Goal: Information Seeking & Learning: Learn about a topic

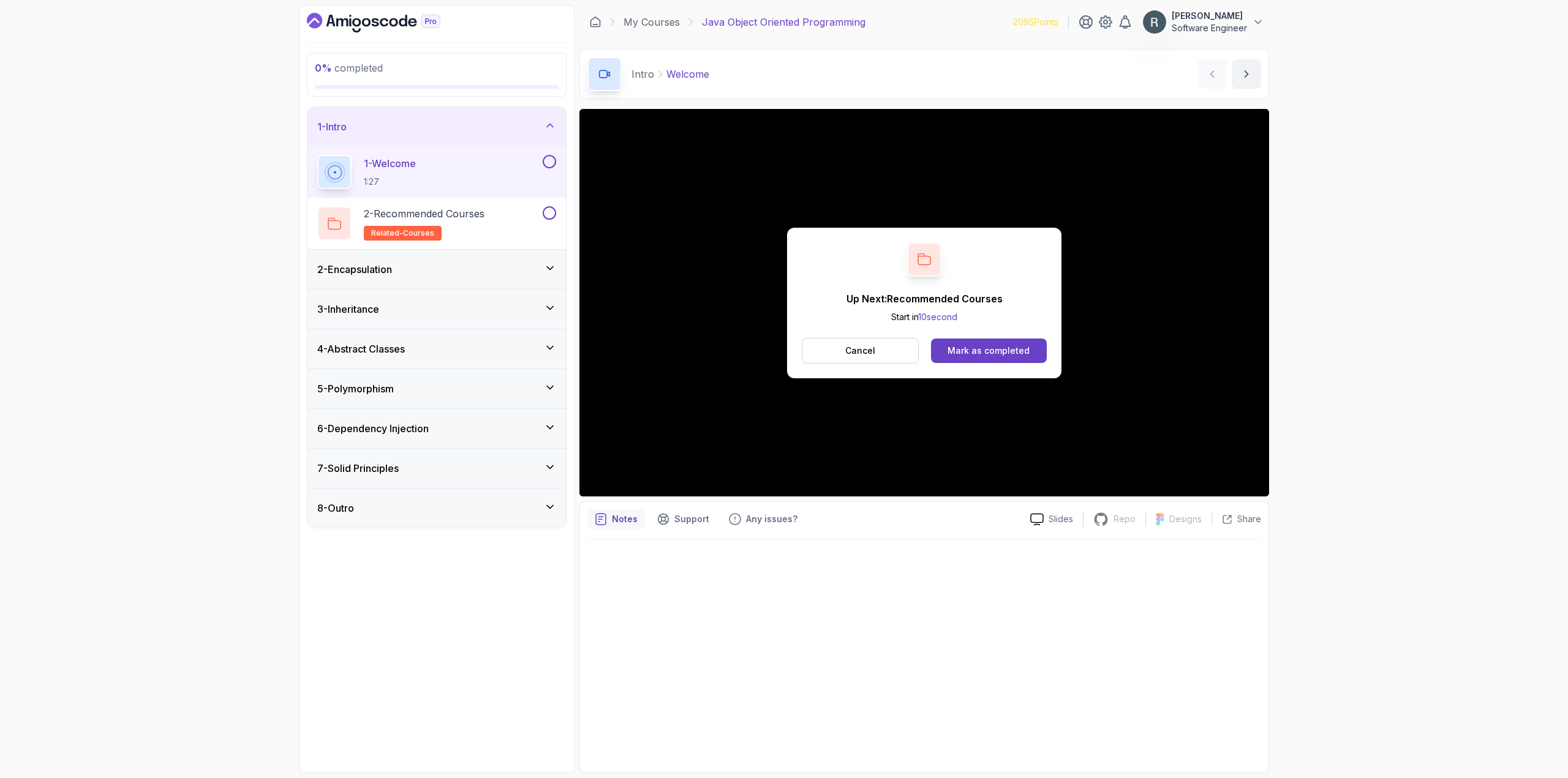
click at [547, 161] on button at bounding box center [549, 162] width 14 height 14
click at [549, 213] on button at bounding box center [549, 213] width 14 height 14
click at [483, 261] on div "2 - Encapsulation" at bounding box center [436, 269] width 258 height 39
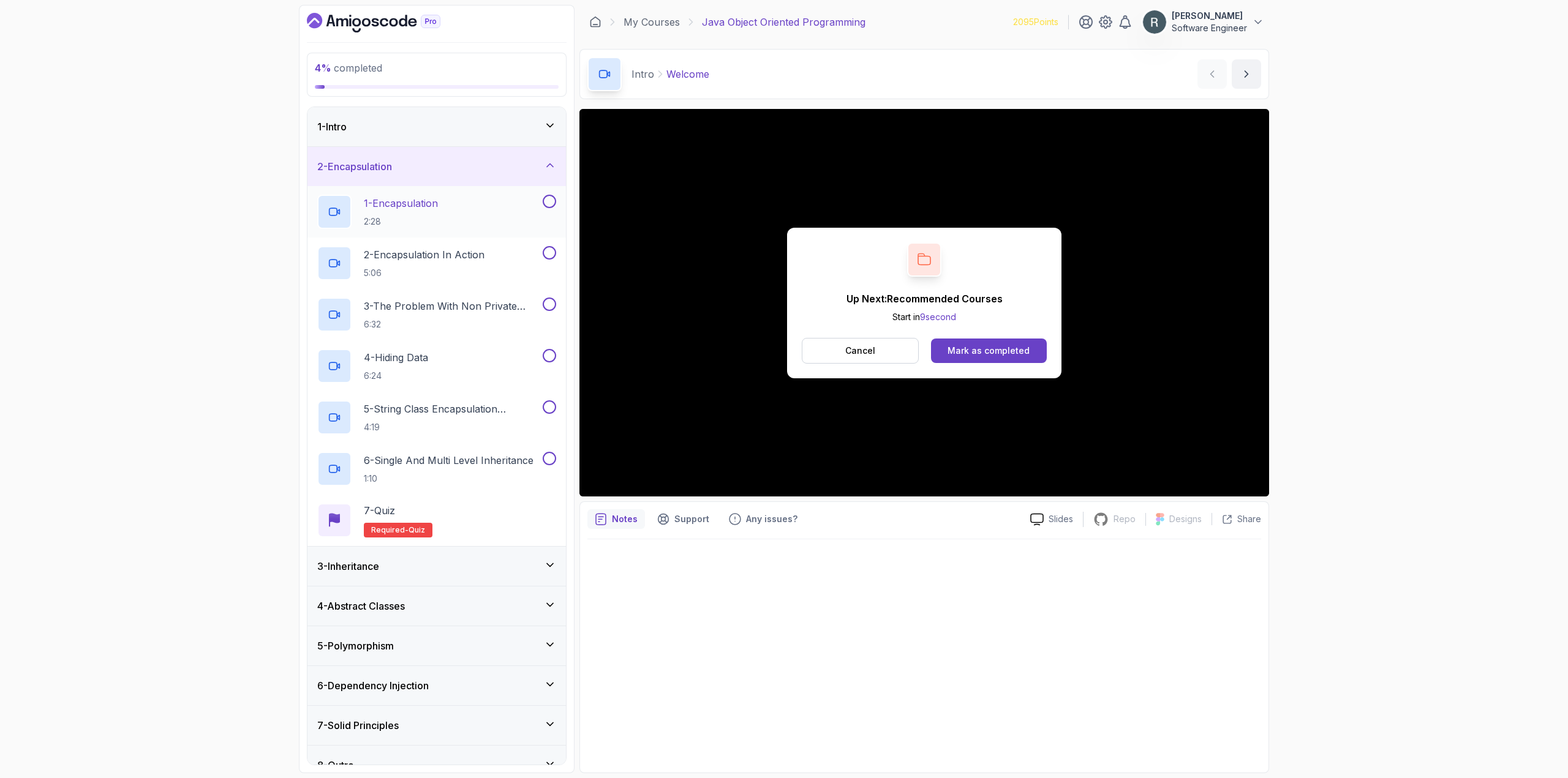
click at [496, 208] on div "1 - Encapsulation 2:28" at bounding box center [428, 212] width 223 height 34
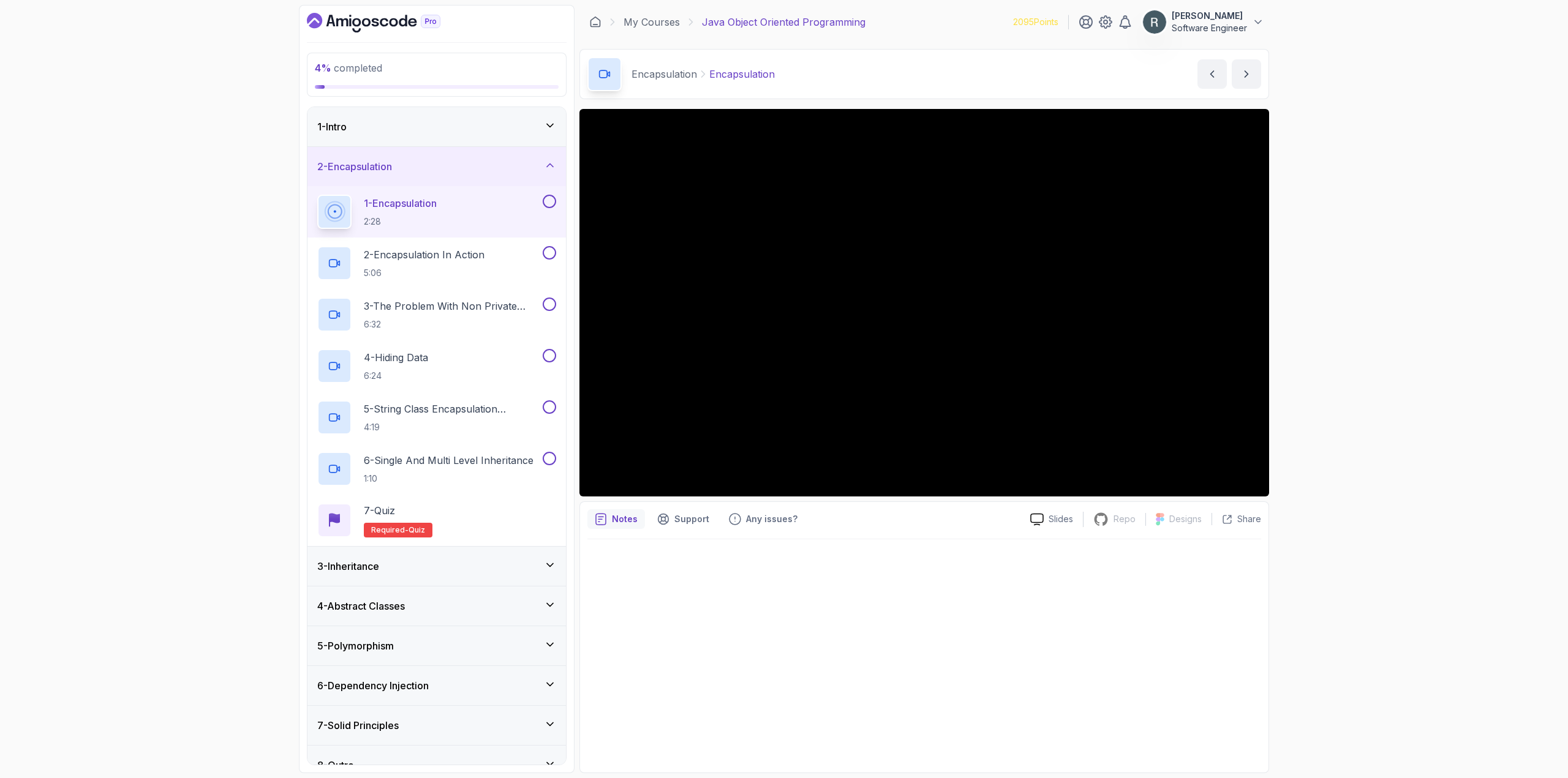
click at [550, 205] on button at bounding box center [549, 202] width 14 height 14
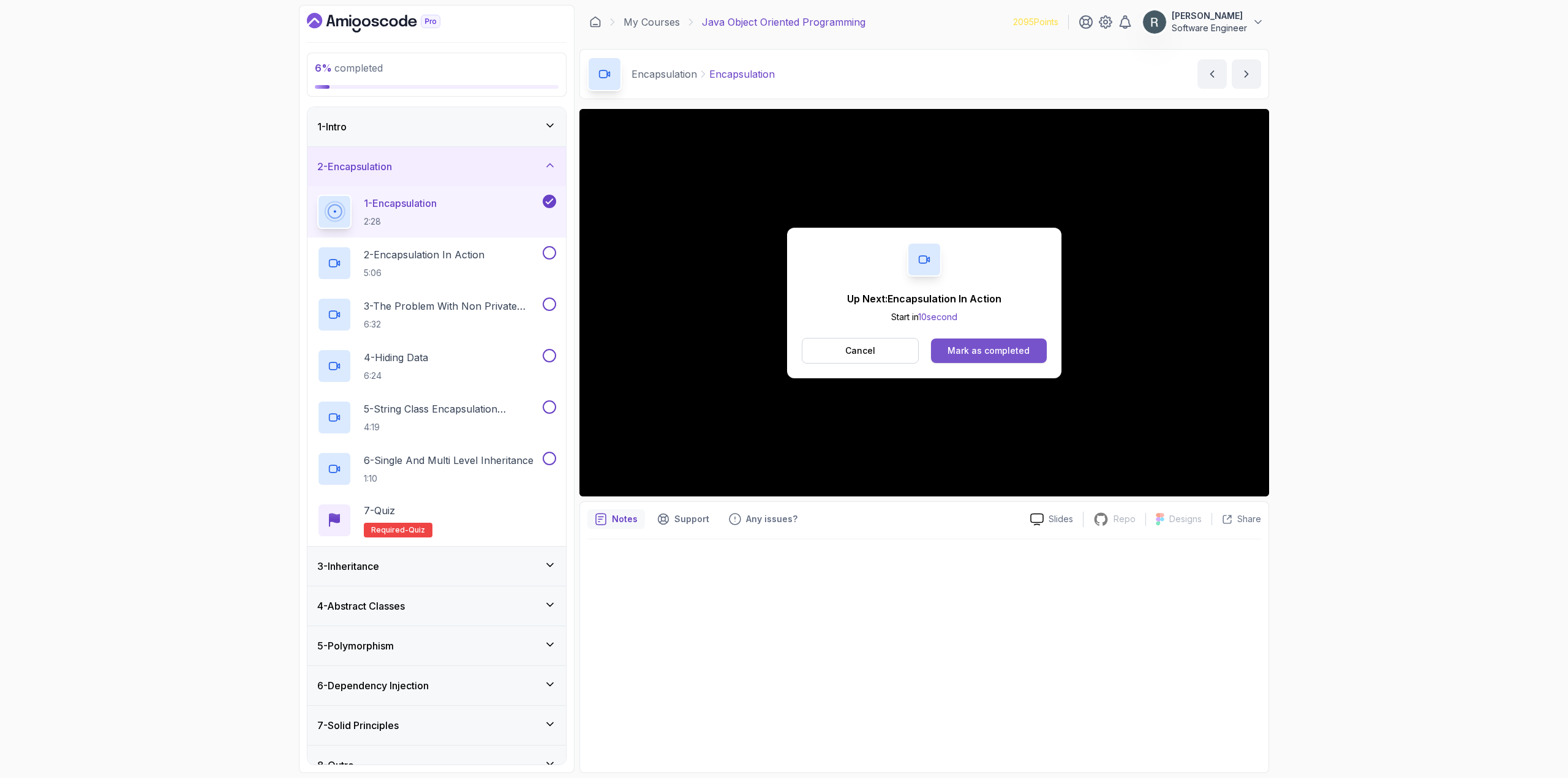
click at [964, 347] on div "Mark as completed" at bounding box center [988, 351] width 82 height 12
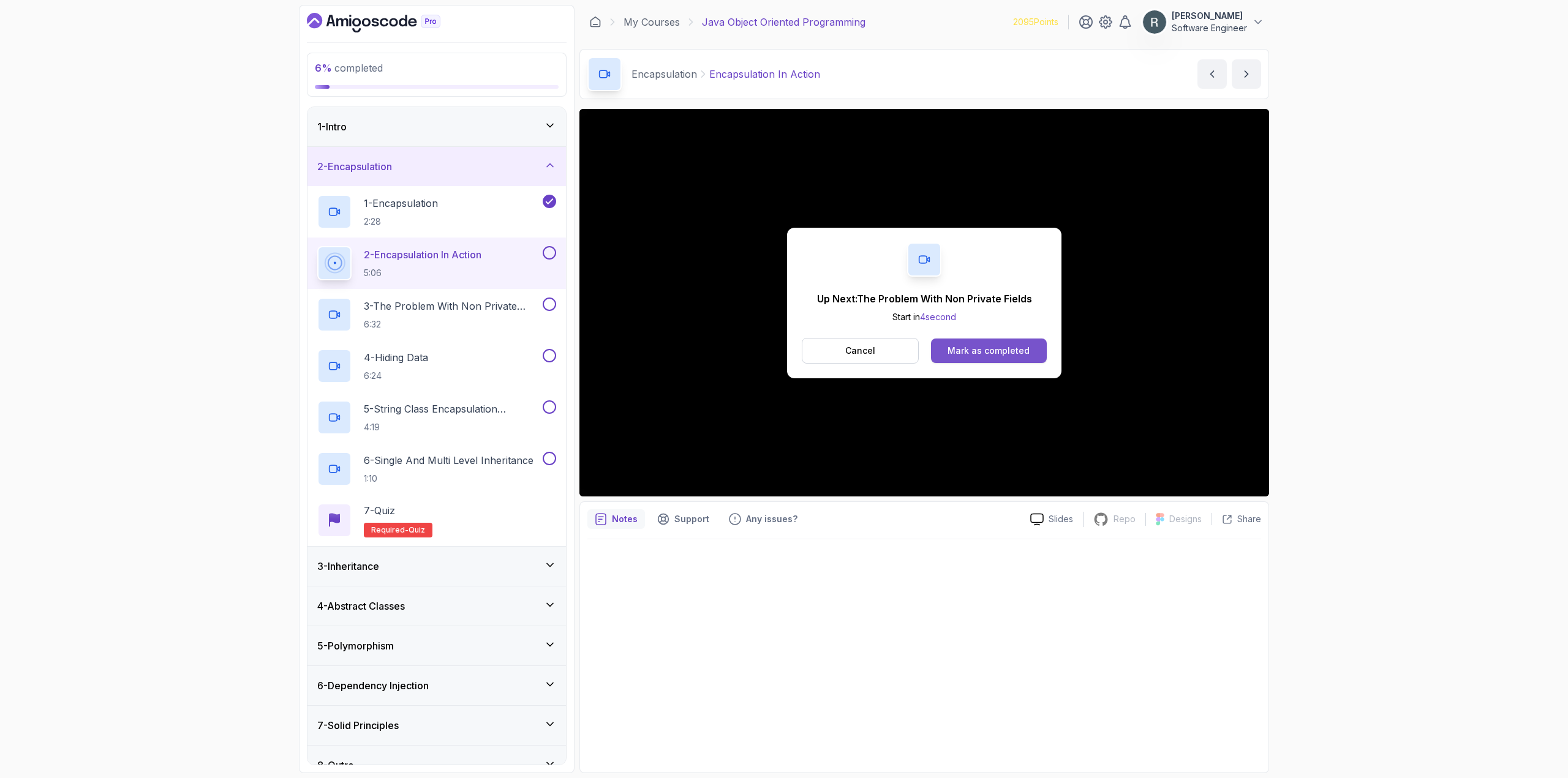
click at [1033, 341] on button "Mark as completed" at bounding box center [989, 351] width 115 height 24
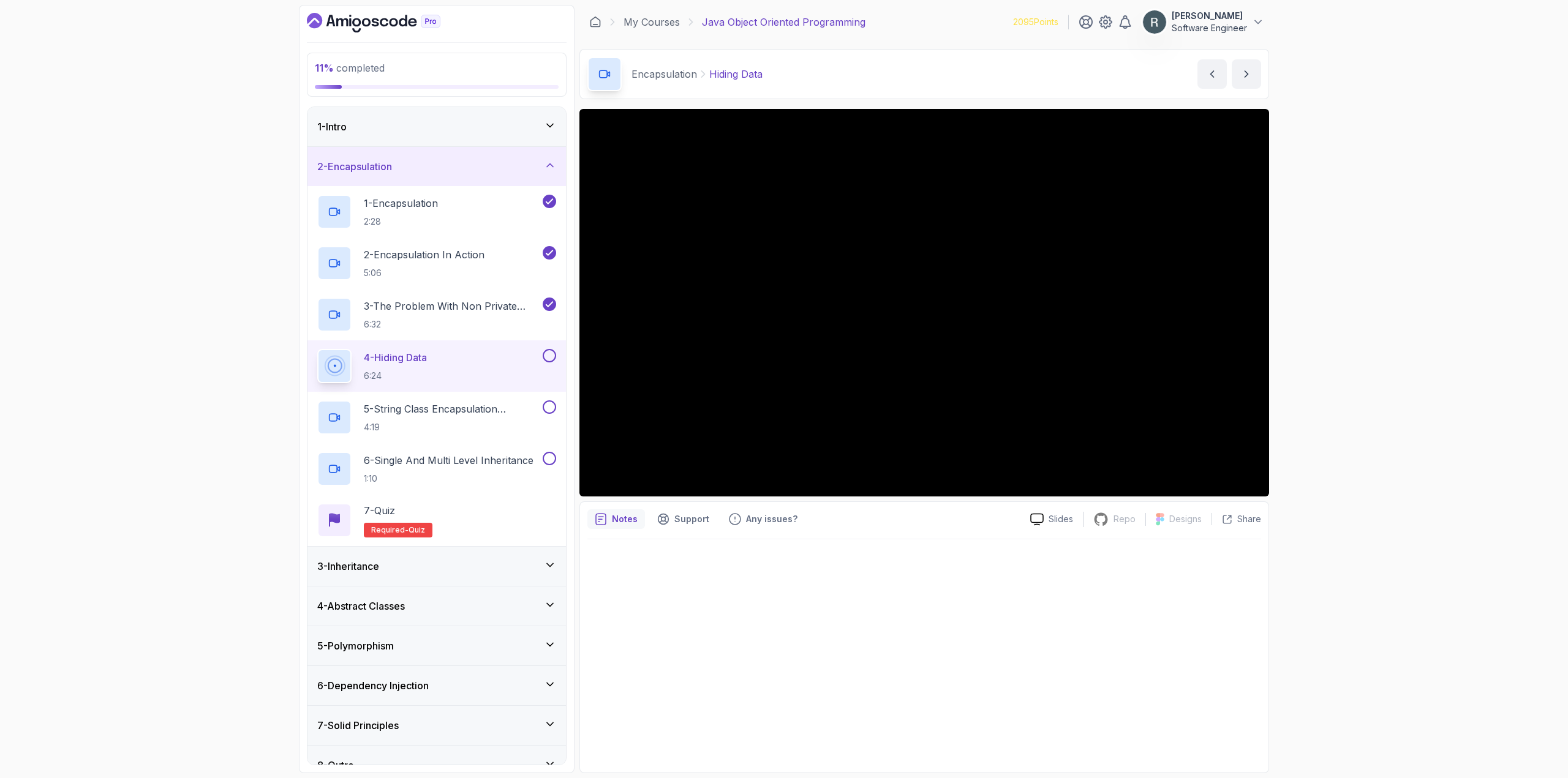
click at [545, 355] on button at bounding box center [549, 355] width 14 height 14
click at [505, 410] on p "5 - String Class Encapsulation Exa,Mple" at bounding box center [452, 409] width 176 height 15
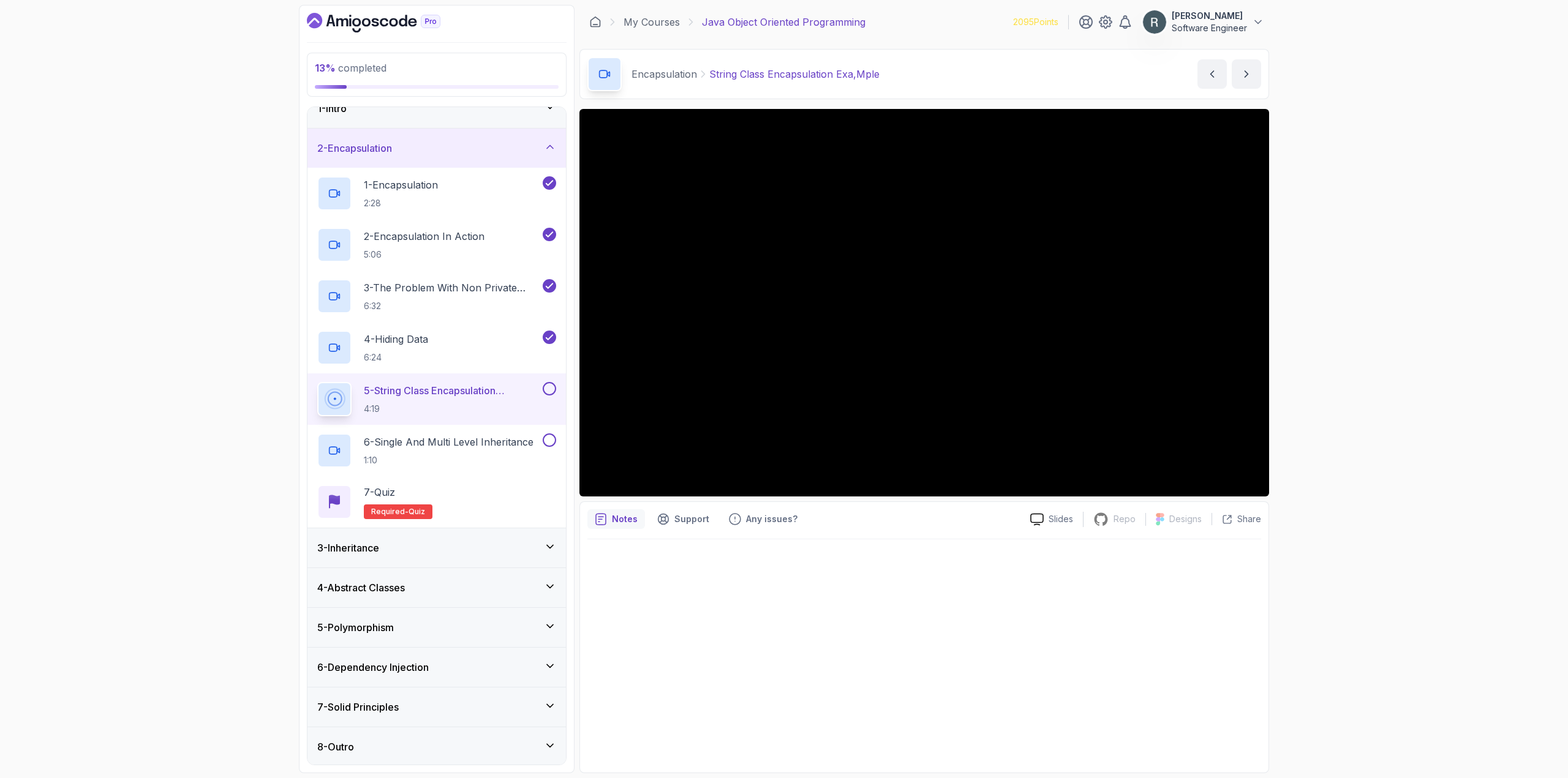
scroll to position [20, 0]
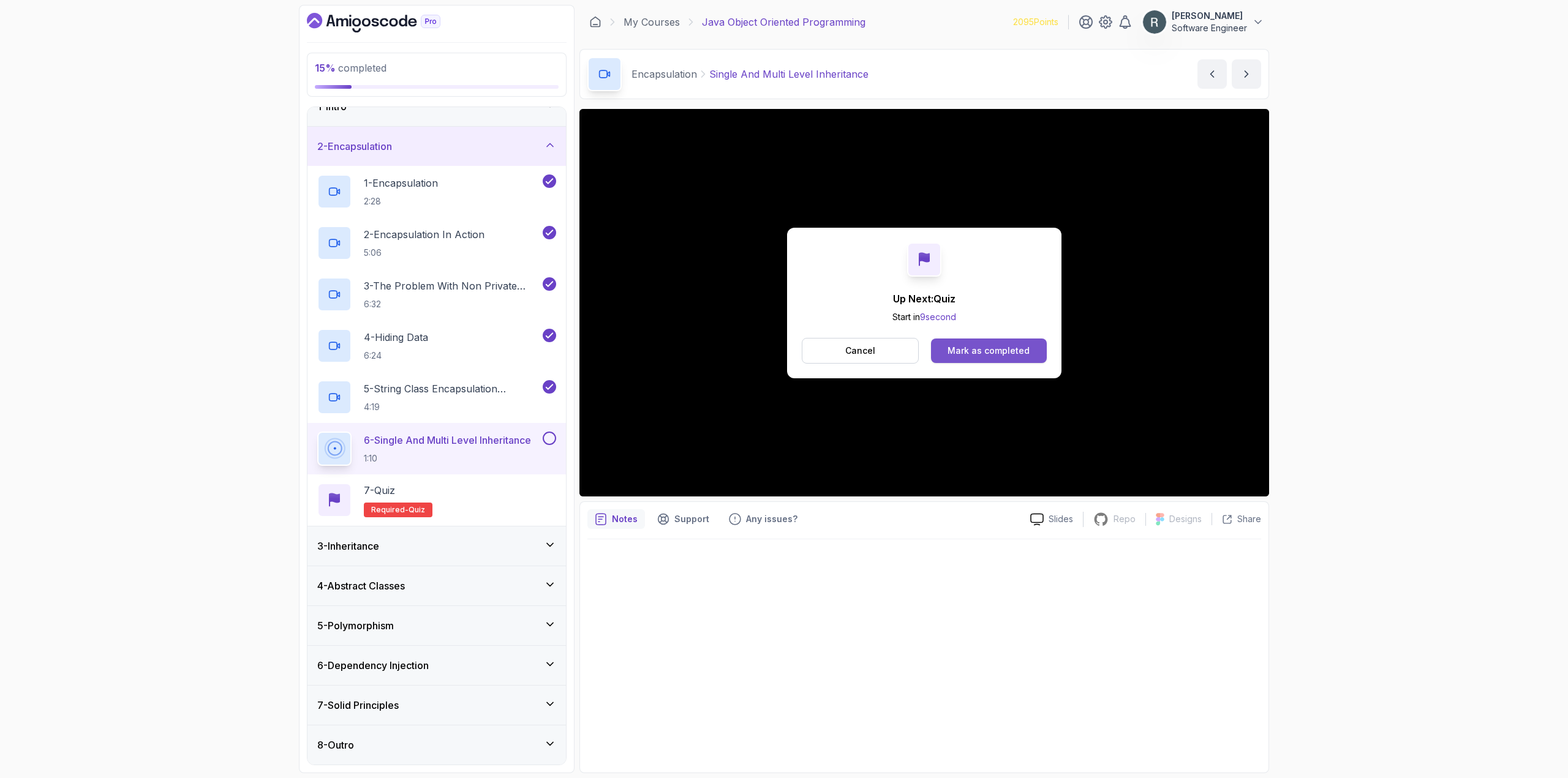
click at [1011, 357] on button "Mark as completed" at bounding box center [989, 351] width 115 height 24
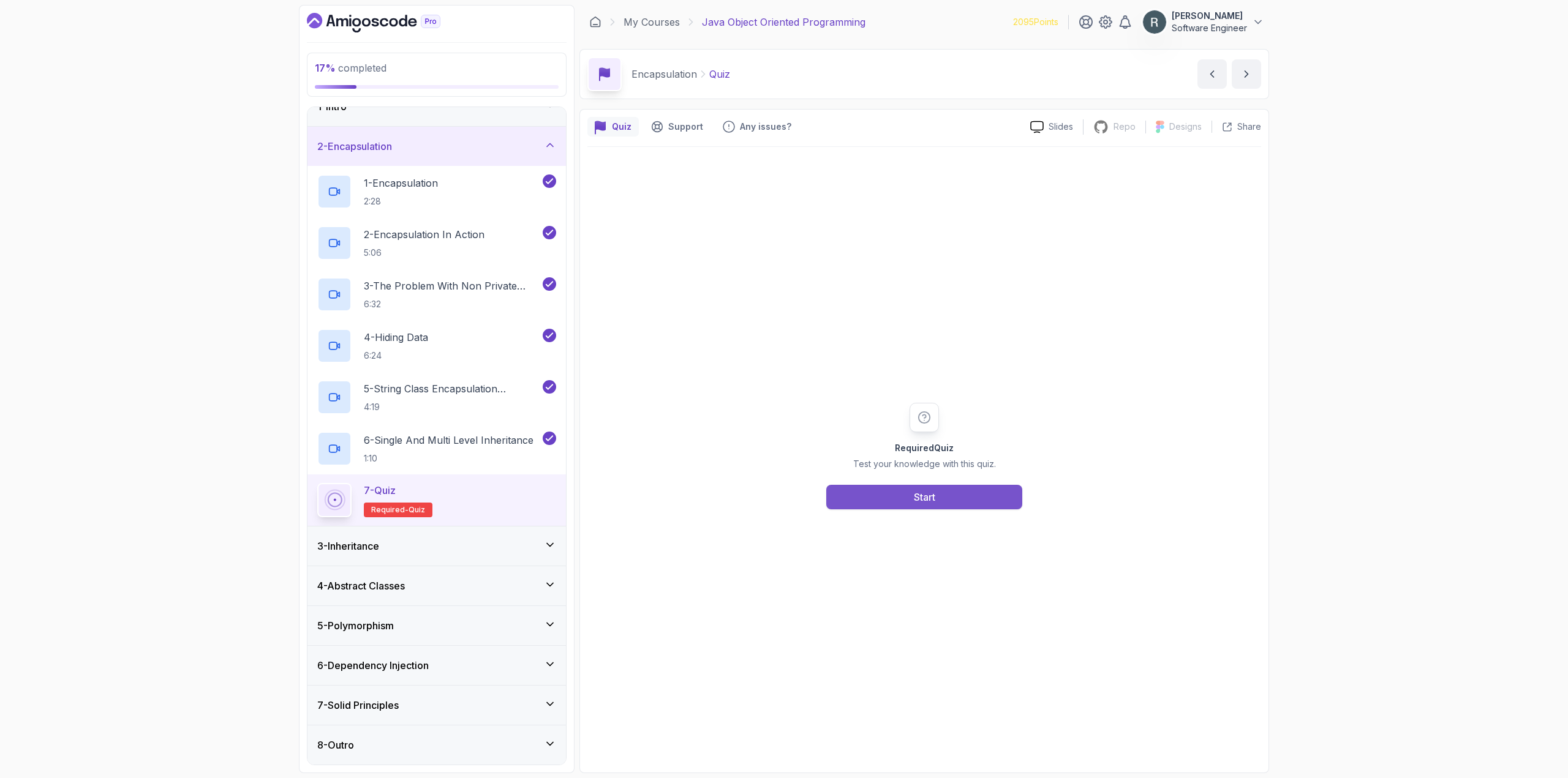
click at [944, 503] on button "Start" at bounding box center [924, 496] width 196 height 24
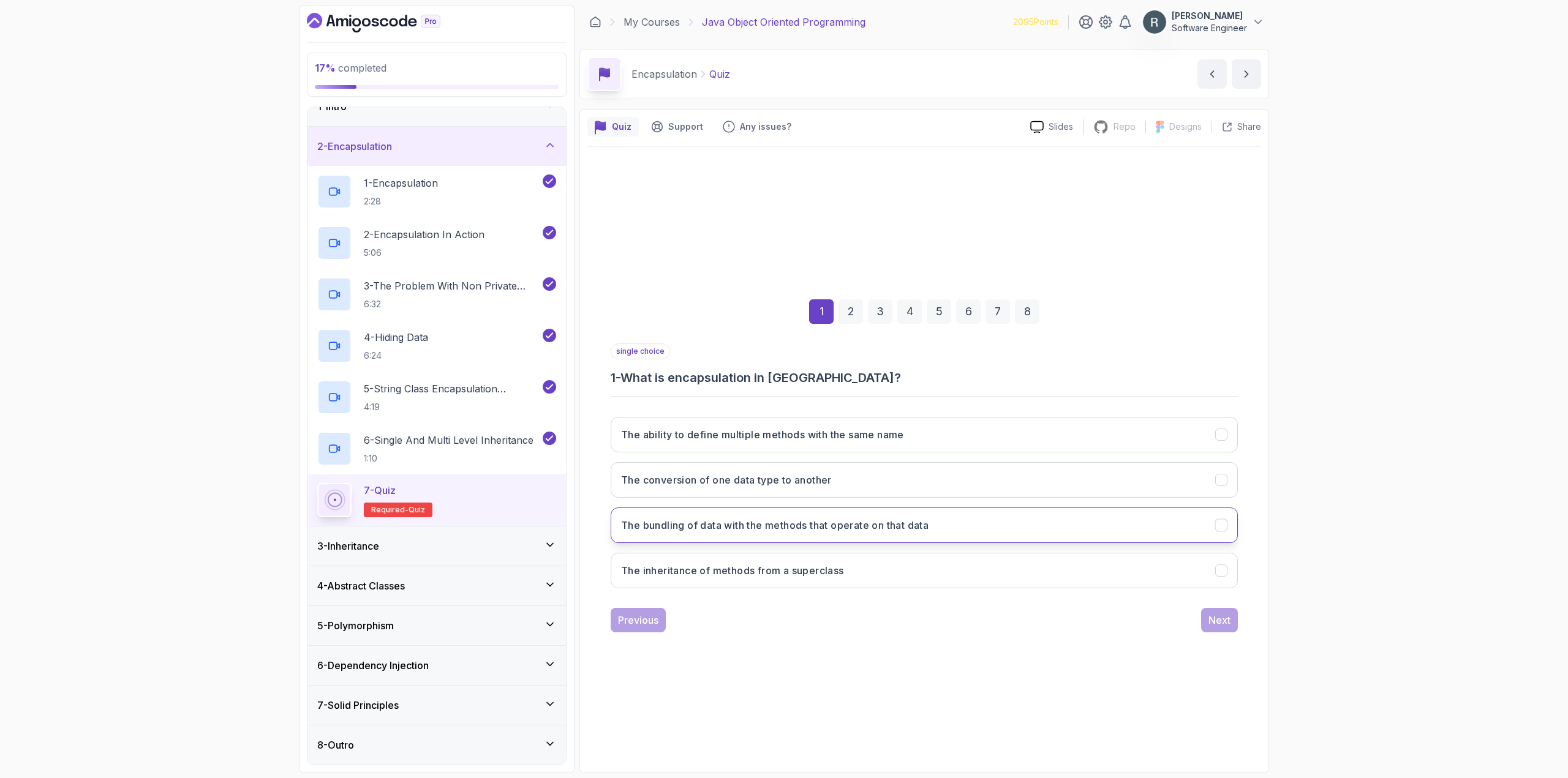
click at [913, 524] on h3 "The bundling of data with the methods that operate on that data" at bounding box center [774, 525] width 307 height 15
click at [1230, 617] on div "Next" at bounding box center [1220, 620] width 22 height 15
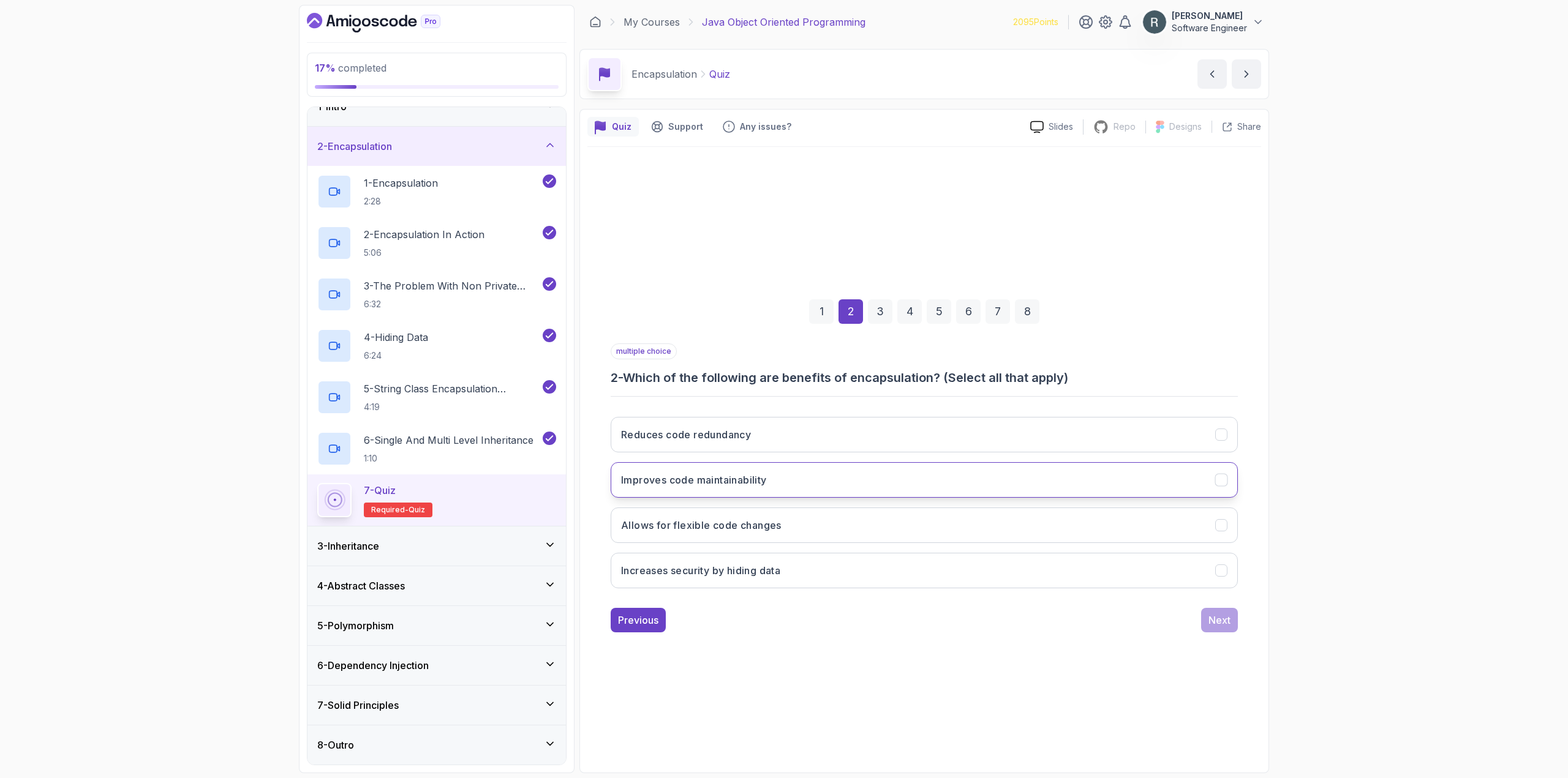
click at [977, 491] on button "Improves code maintainability" at bounding box center [924, 480] width 627 height 35
click at [965, 560] on button "Increases security by hiding data" at bounding box center [924, 570] width 627 height 35
click at [957, 541] on button "Allows for flexible code changes" at bounding box center [924, 525] width 627 height 35
click at [1219, 617] on div "Next" at bounding box center [1220, 620] width 22 height 15
click at [893, 488] on button "They can be accessed and modified directly from outside the class" at bounding box center [924, 480] width 627 height 35
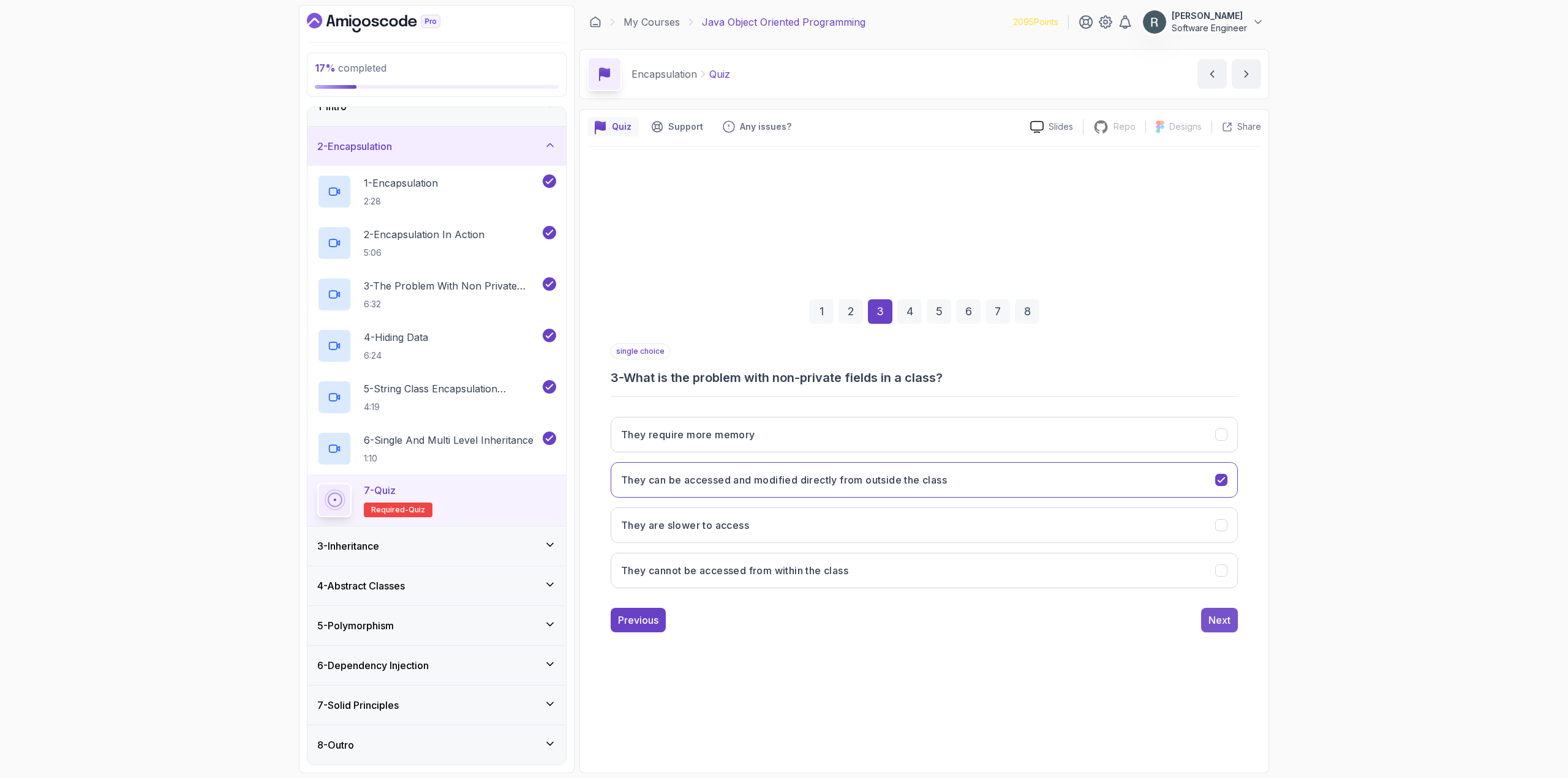
click at [1219, 621] on div "Next" at bounding box center [1220, 620] width 22 height 15
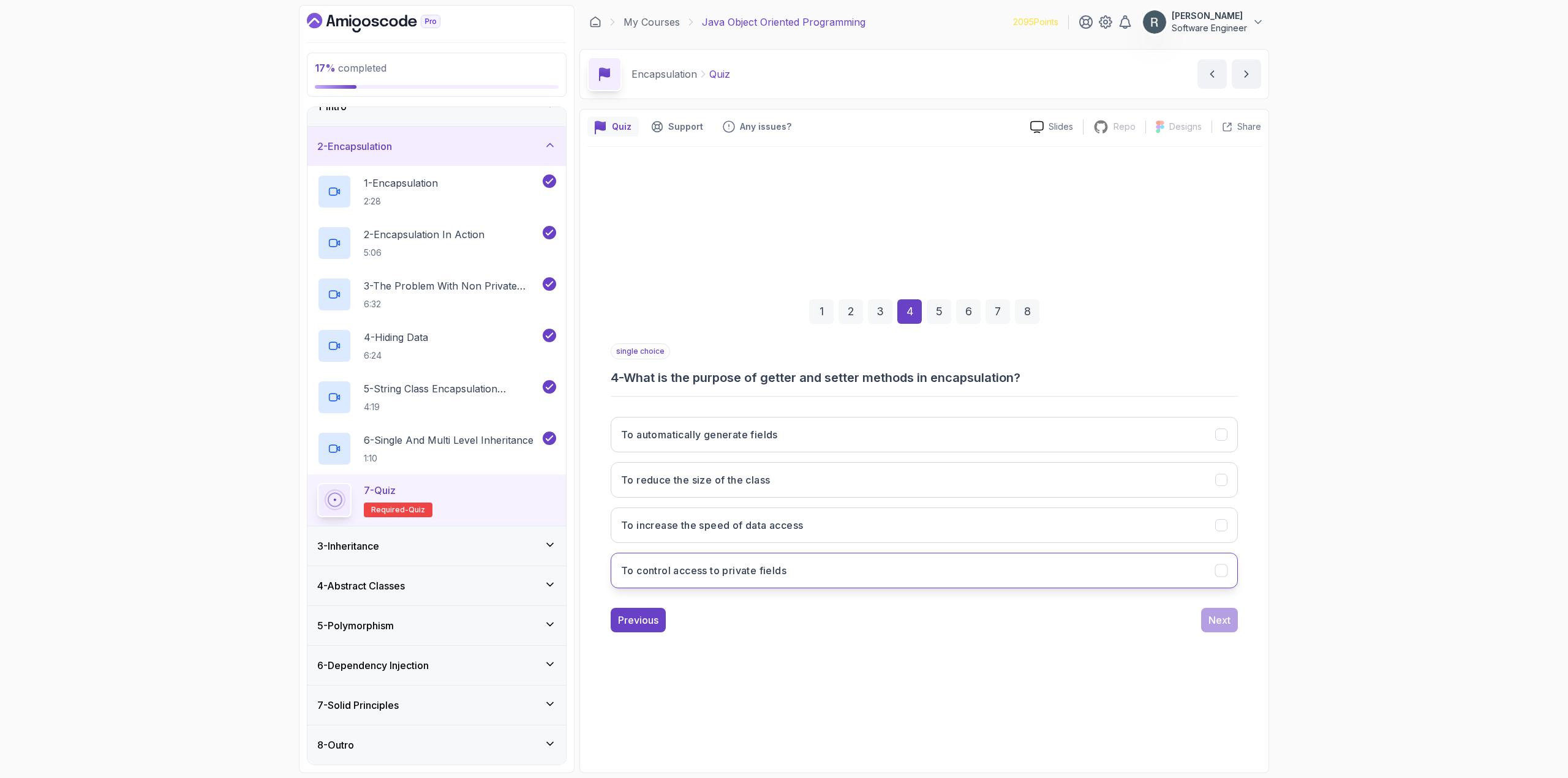
click at [1084, 576] on button "To control access to private fields" at bounding box center [924, 570] width 627 height 35
click at [1225, 625] on div "Next" at bounding box center [1220, 620] width 22 height 15
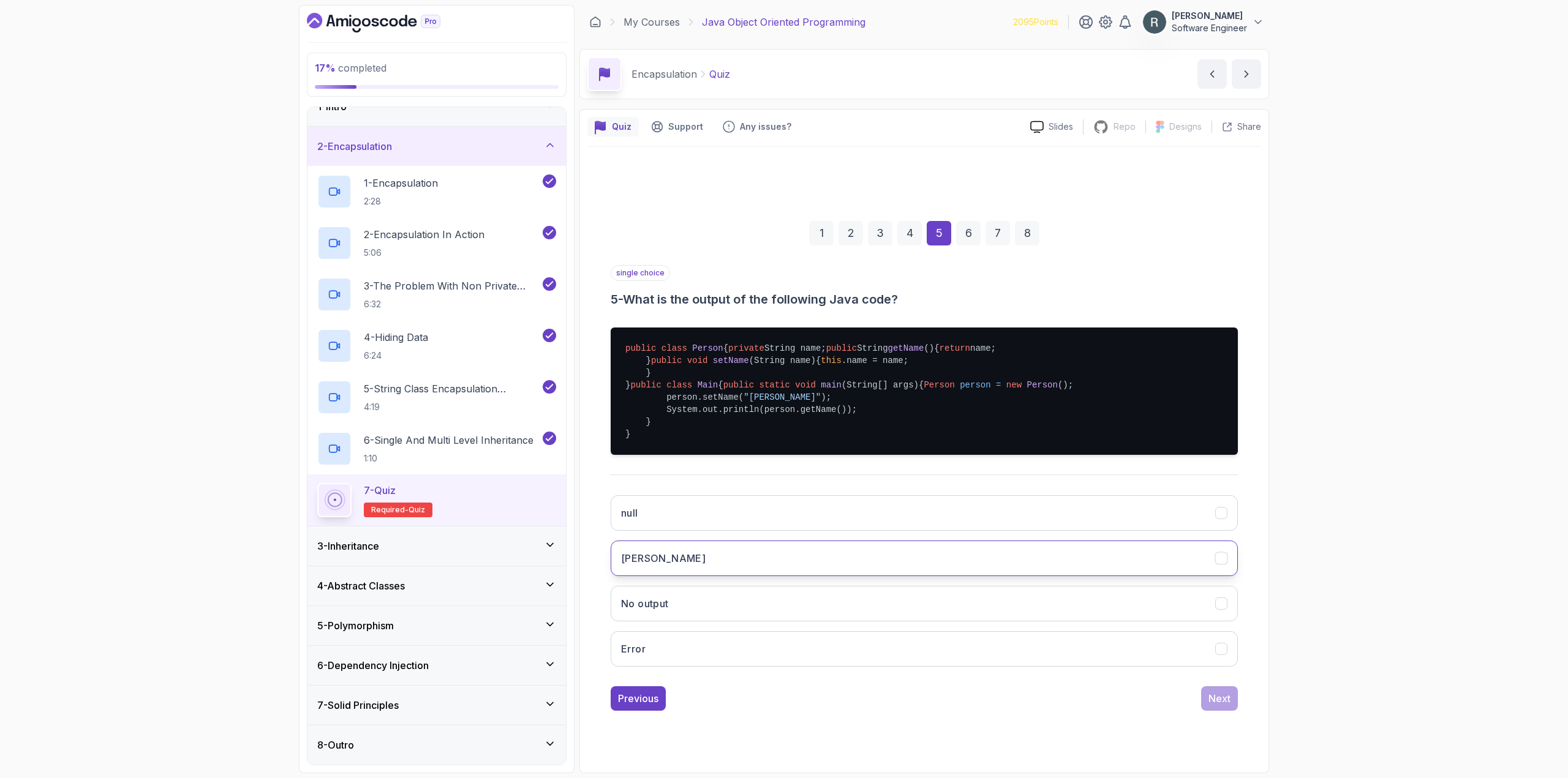
click at [760, 576] on button "[PERSON_NAME]" at bounding box center [924, 558] width 627 height 35
click at [1225, 706] on div "Next" at bounding box center [1220, 699] width 22 height 15
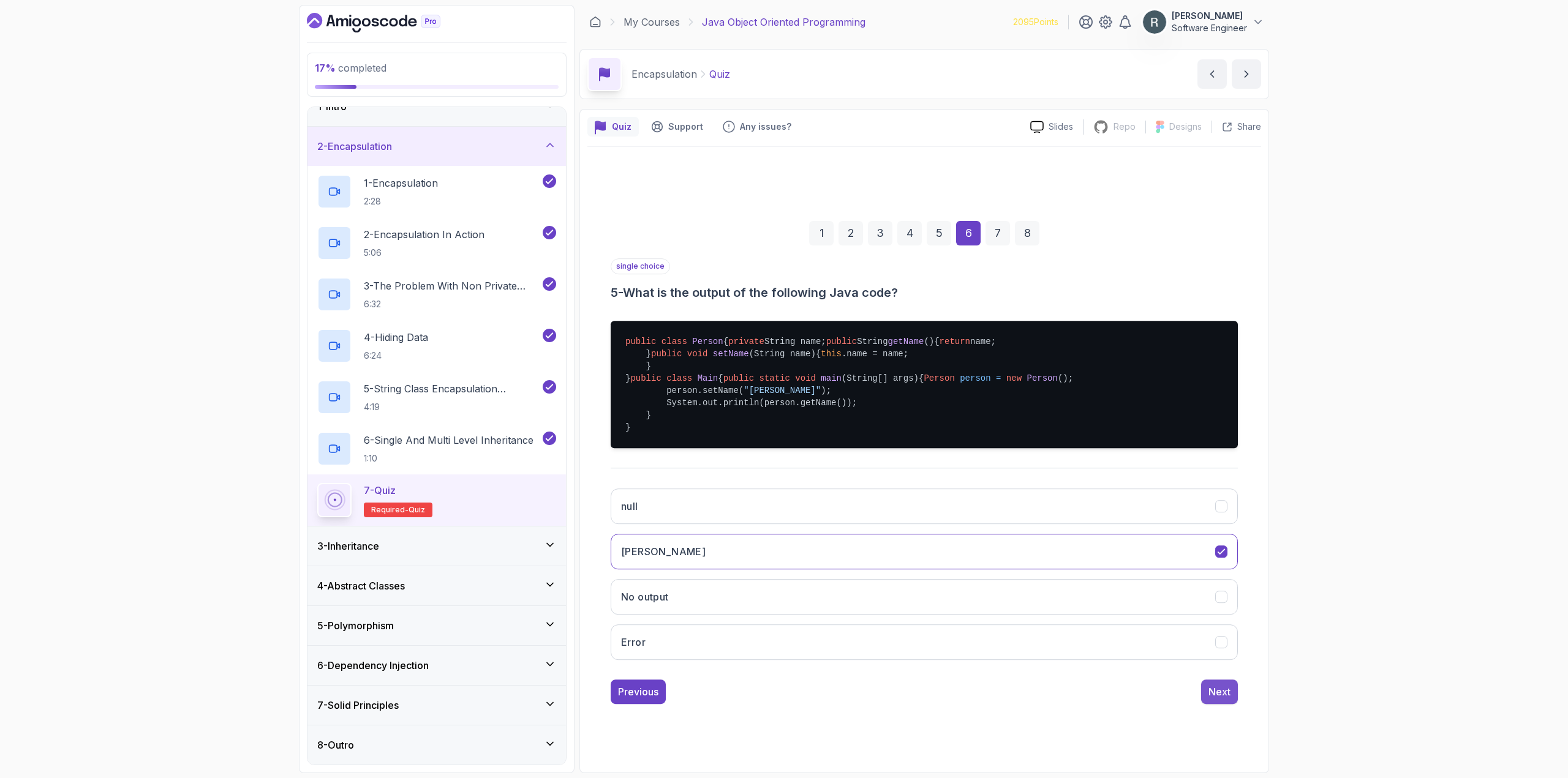
scroll to position [0, 0]
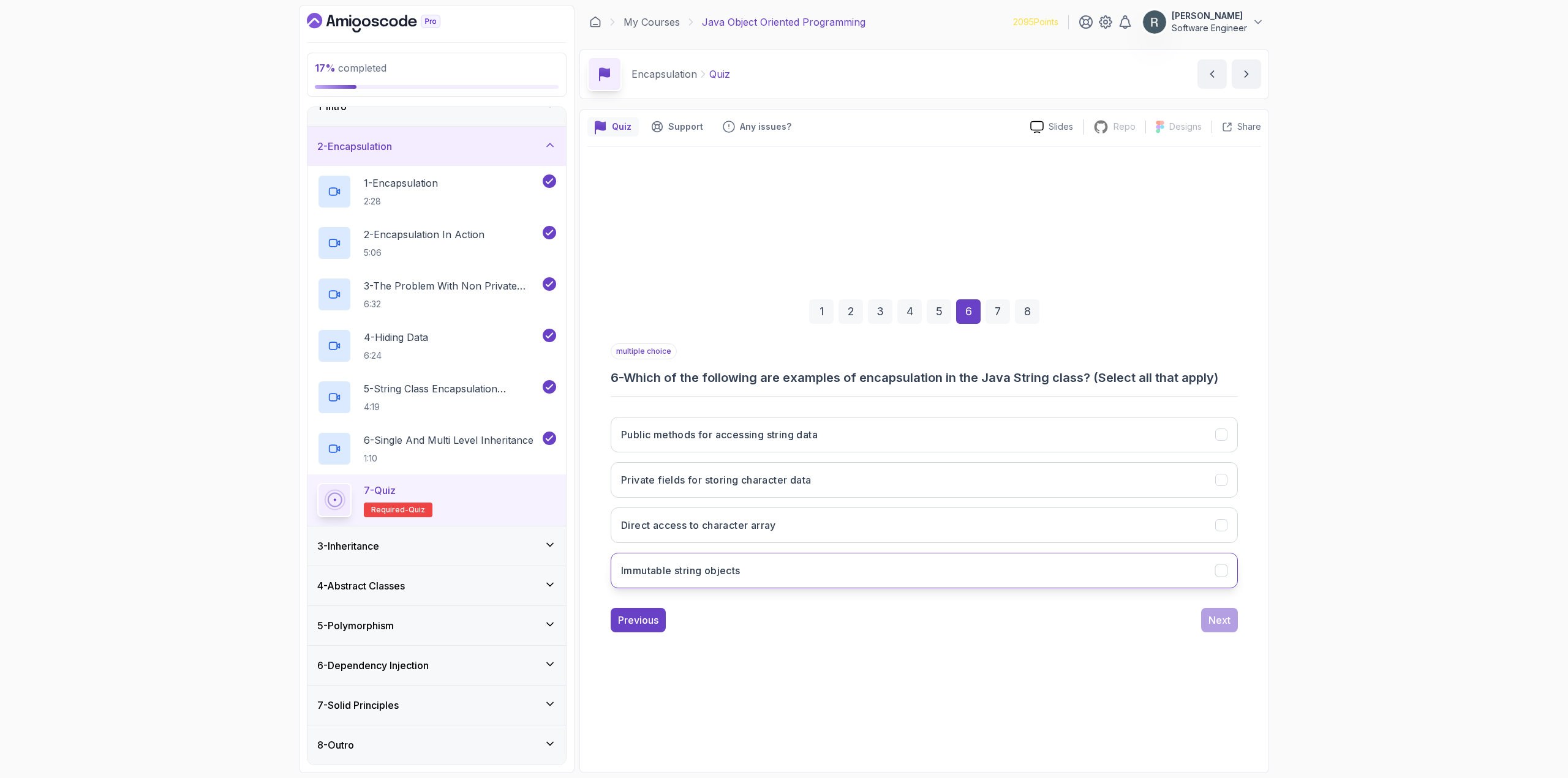
click at [1006, 571] on button "Immutable string objects" at bounding box center [924, 570] width 627 height 35
click at [957, 480] on button "Private fields for storing character data" at bounding box center [924, 480] width 627 height 35
click at [1035, 443] on button "Public methods for accessing string data" at bounding box center [924, 434] width 627 height 35
click at [1231, 626] on button "Next" at bounding box center [1219, 620] width 37 height 24
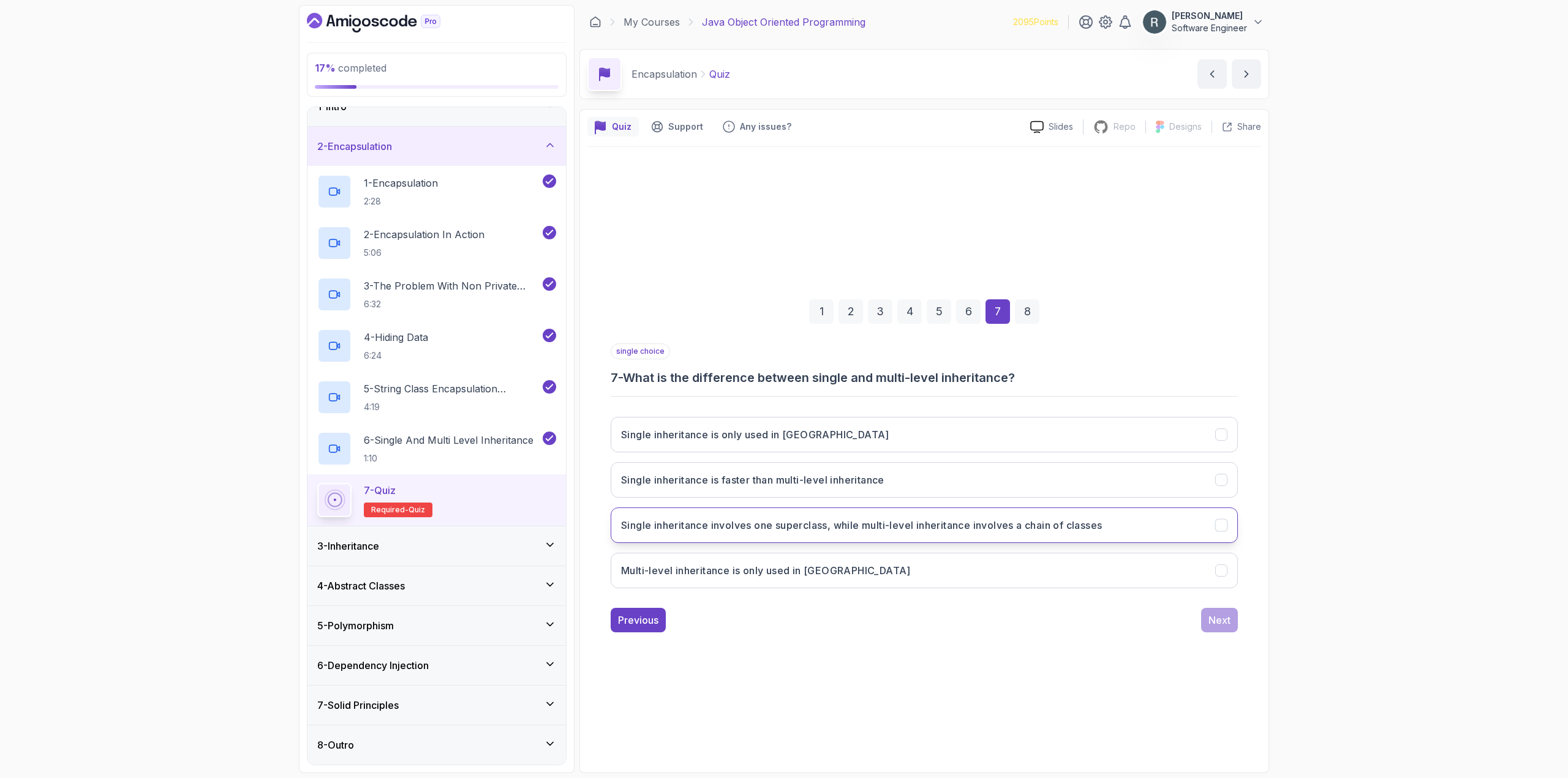
click at [1168, 532] on button "Single inheritance involves one superclass, while multi-level inheritance invol…" at bounding box center [924, 525] width 627 height 35
click at [1228, 623] on div "Next" at bounding box center [1220, 620] width 22 height 15
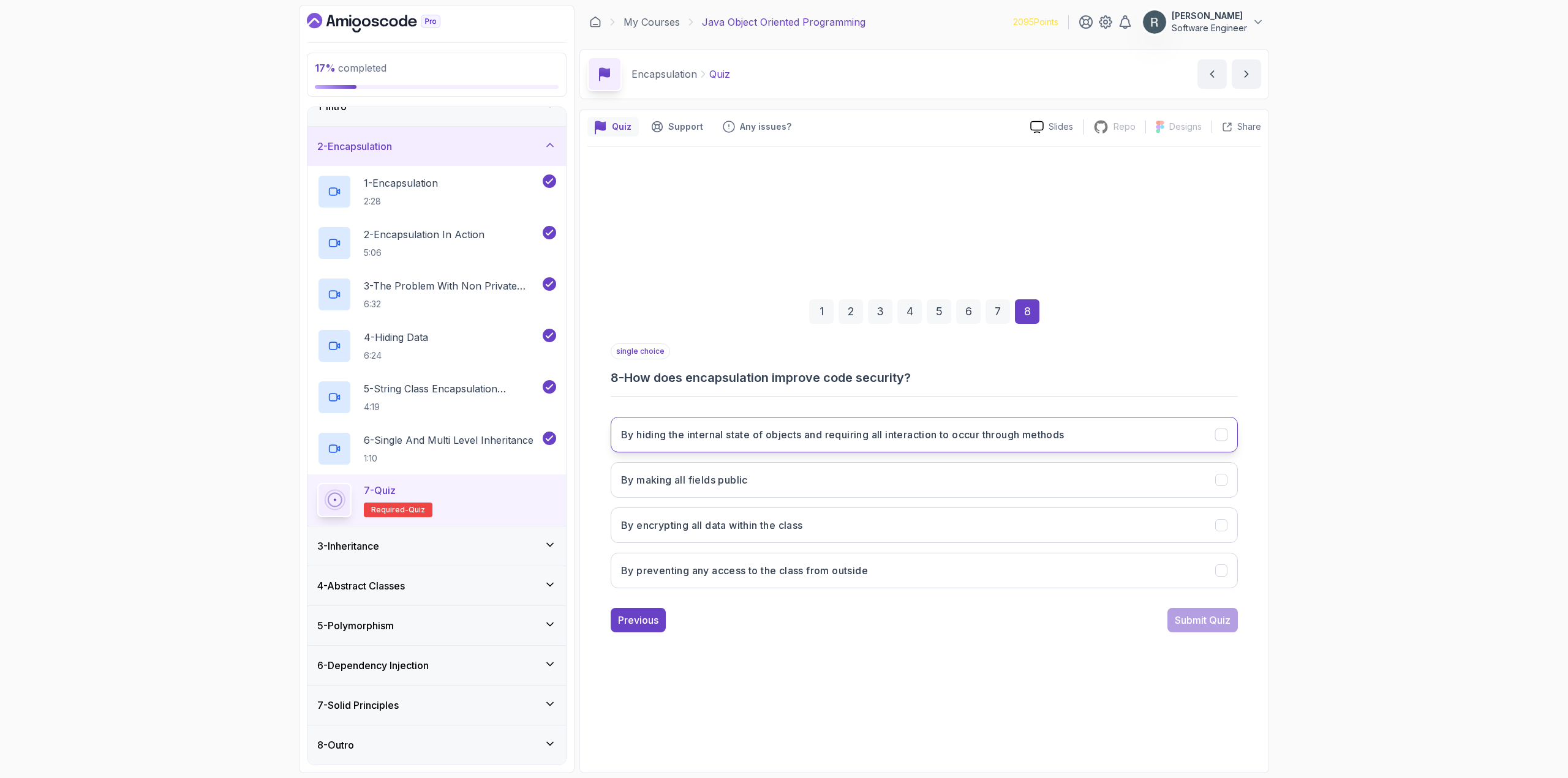
click at [989, 437] on h3 "By hiding the internal state of objects and requiring all interaction to occur …" at bounding box center [842, 435] width 443 height 15
click at [1180, 618] on div "Submit Quiz" at bounding box center [1202, 620] width 56 height 15
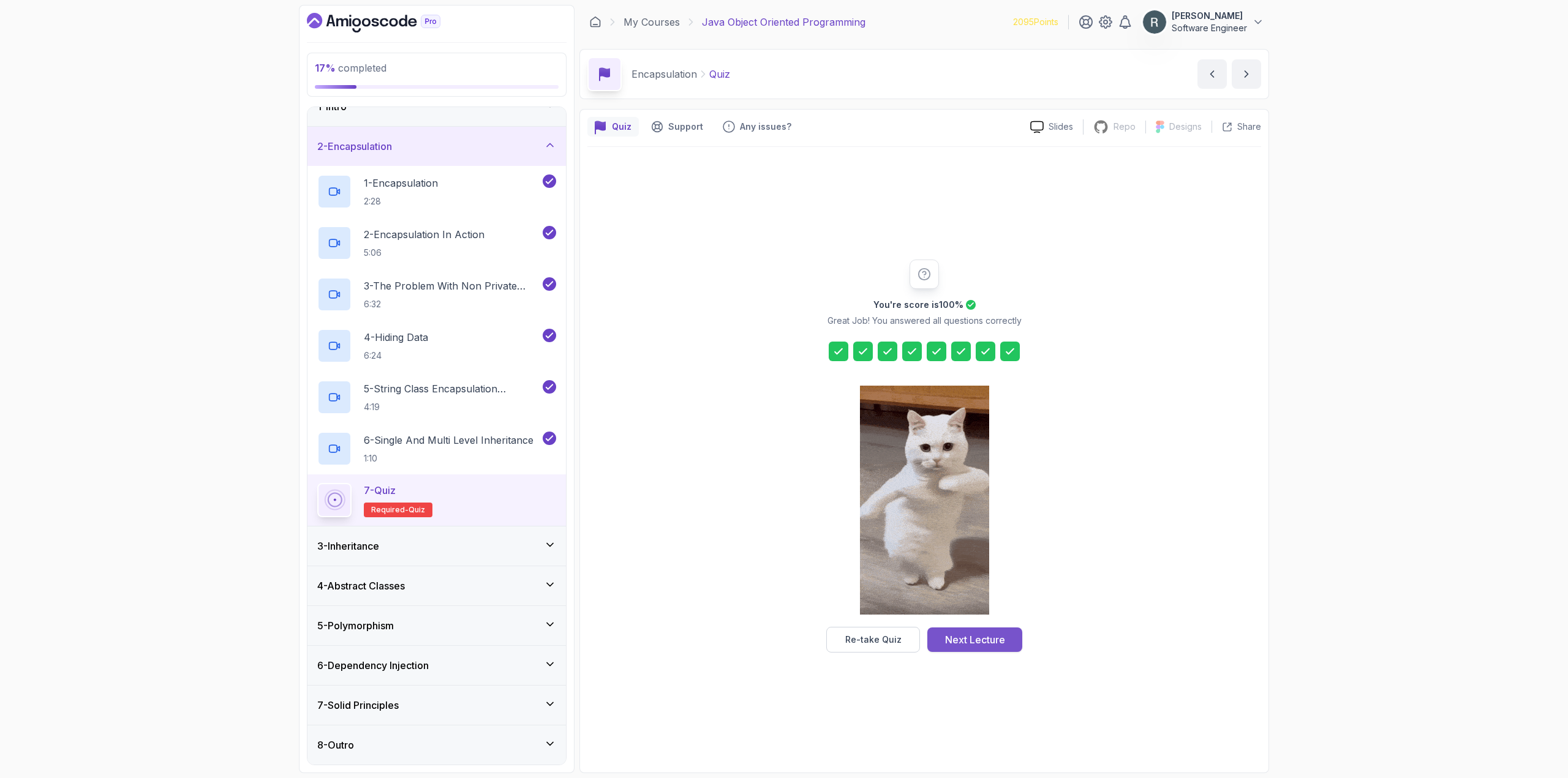
click at [994, 639] on div "Next Lecture" at bounding box center [975, 640] width 60 height 15
